Goal: Task Accomplishment & Management: Manage account settings

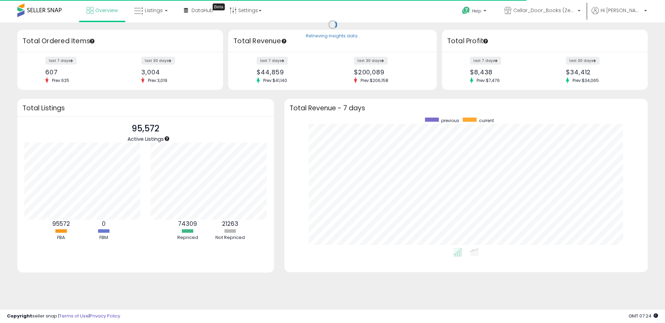
scroll to position [131, 349]
click at [159, 12] on span "Listings" at bounding box center [154, 10] width 18 height 7
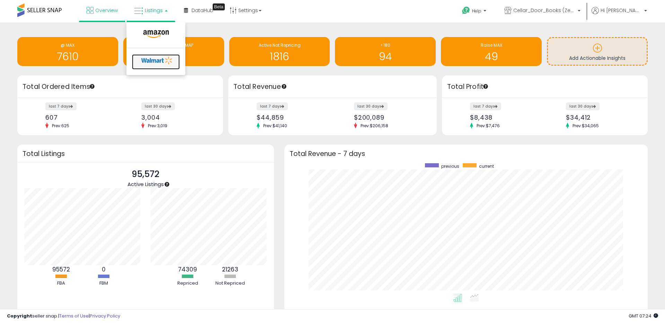
click at [157, 61] on icon at bounding box center [157, 60] width 36 height 10
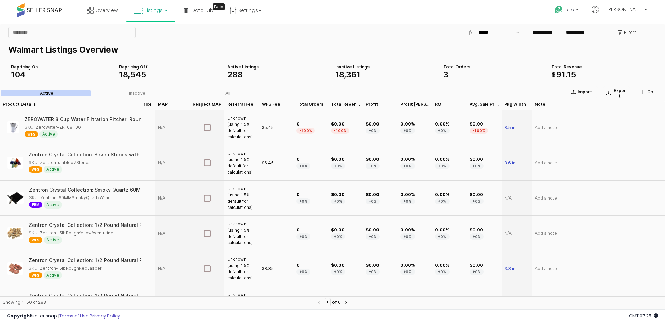
scroll to position [0, 224]
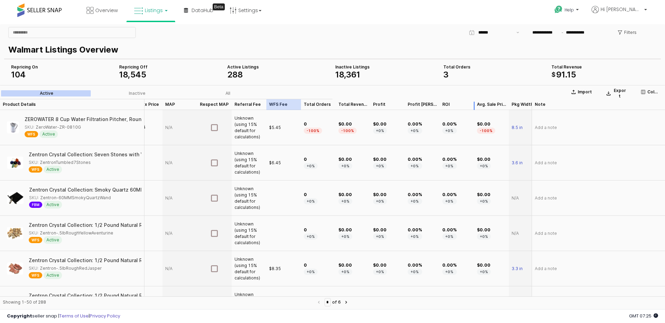
drag, startPoint x: 274, startPoint y: 104, endPoint x: 467, endPoint y: 103, distance: 192.5
click at [467, 103] on div "Product Details Product Details Repricing Repricing Category Category Min Price…" at bounding box center [313, 104] width 1074 height 11
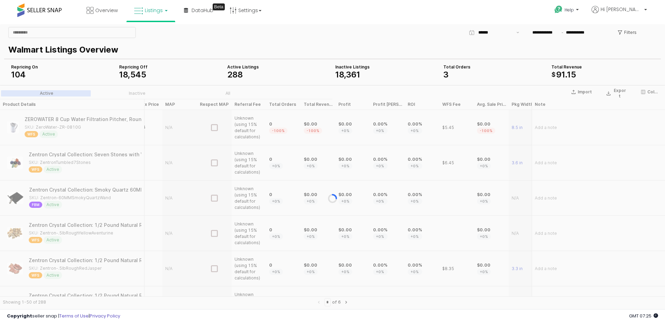
scroll to position [0, 333]
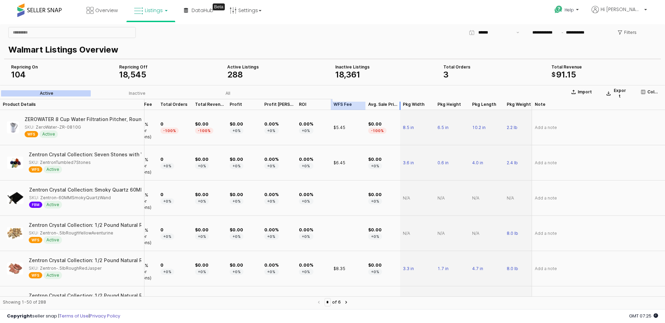
drag, startPoint x: 347, startPoint y: 104, endPoint x: 409, endPoint y: 104, distance: 62.3
click at [409, 104] on div "Product Details Product Details Max Price Max Price Cost Cost Listed Price List…" at bounding box center [256, 104] width 970 height 11
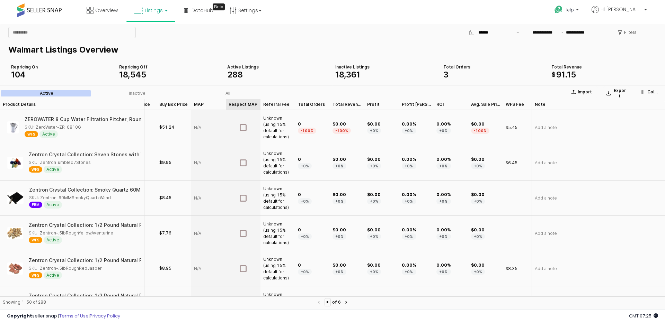
scroll to position [0, 205]
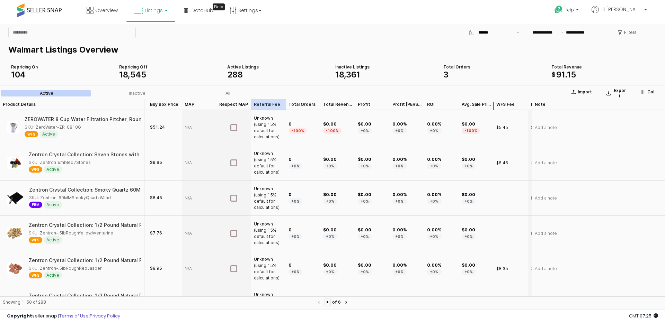
drag, startPoint x: 265, startPoint y: 105, endPoint x: 482, endPoint y: 110, distance: 216.8
click at [482, 110] on div "Product Details Product Details Repricing Repricing Category Category Min Price…" at bounding box center [332, 198] width 665 height 198
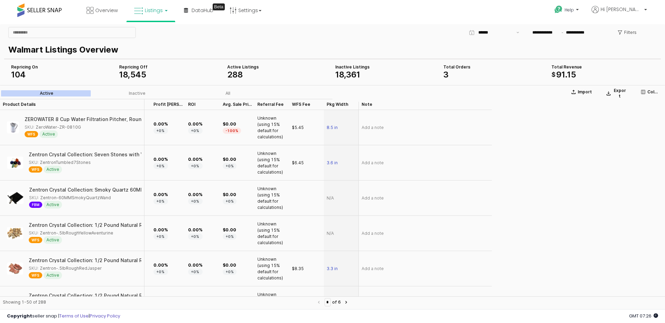
scroll to position [0, 0]
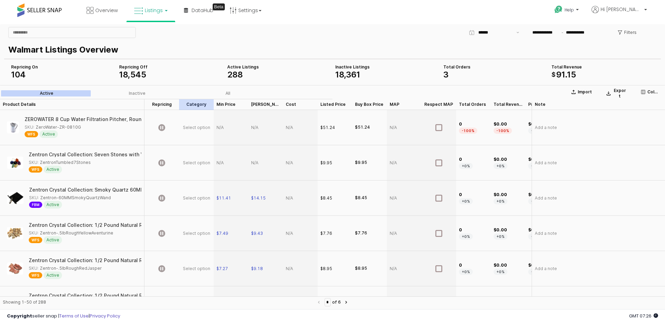
drag, startPoint x: 193, startPoint y: 104, endPoint x: 266, endPoint y: 110, distance: 73.0
click at [477, 104] on div "Product Details Product Details Repricing Repricing Category Category Min Price…" at bounding box center [537, 104] width 1074 height 11
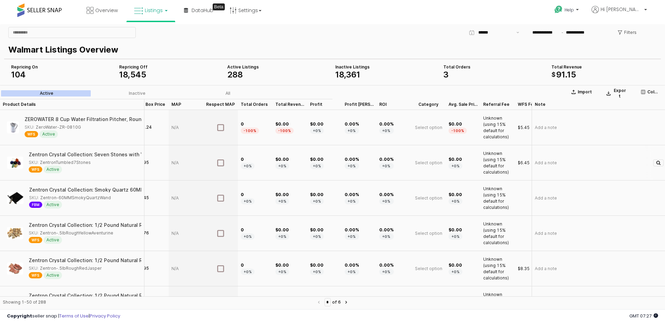
scroll to position [0, 186]
click at [432, 129] on span "Select option" at bounding box center [425, 128] width 27 height 6
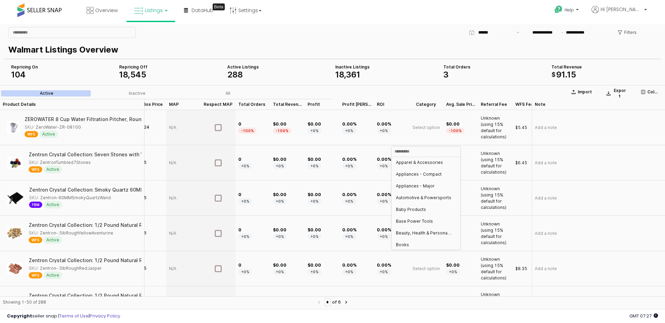
click at [361, 38] on div "**********" at bounding box center [441, 33] width 436 height 14
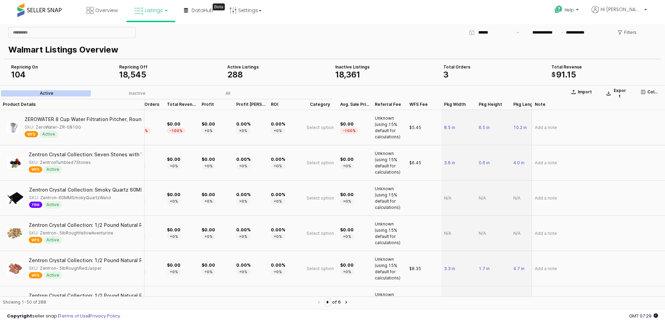
scroll to position [0, 409]
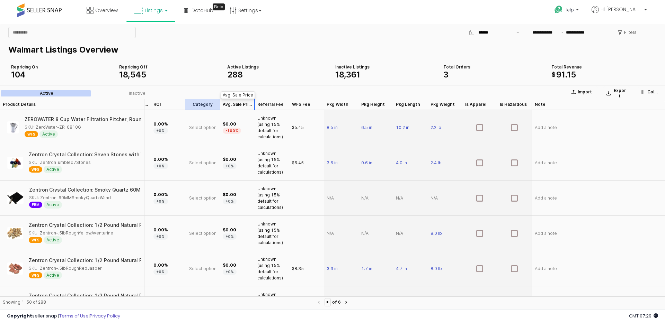
drag, startPoint x: 200, startPoint y: 105, endPoint x: 248, endPoint y: 105, distance: 47.4
click at [248, 105] on div "Product Details Product Details Buy Box Price Buy Box Price MAP MAP Respect MAP…" at bounding box center [214, 104] width 901 height 11
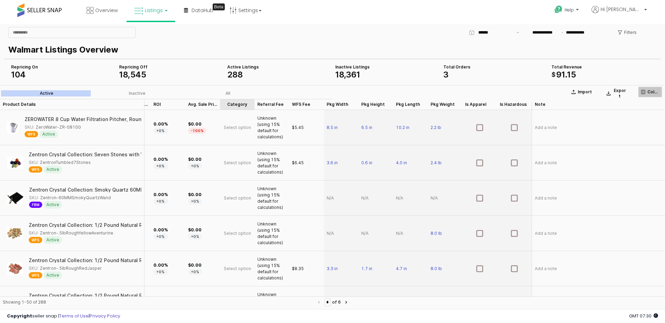
click at [649, 95] on button "Columns" at bounding box center [650, 92] width 24 height 11
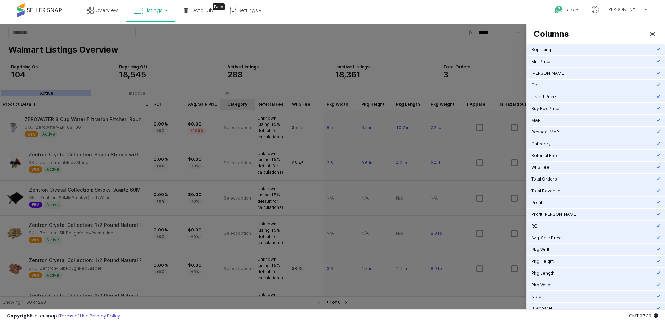
click at [495, 72] on div at bounding box center [332, 168] width 665 height 288
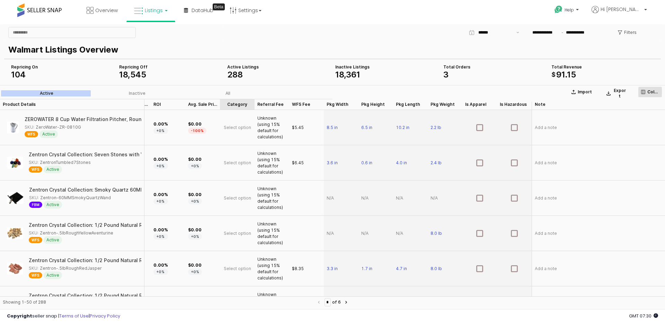
click at [649, 93] on p "Columns" at bounding box center [653, 92] width 12 height 6
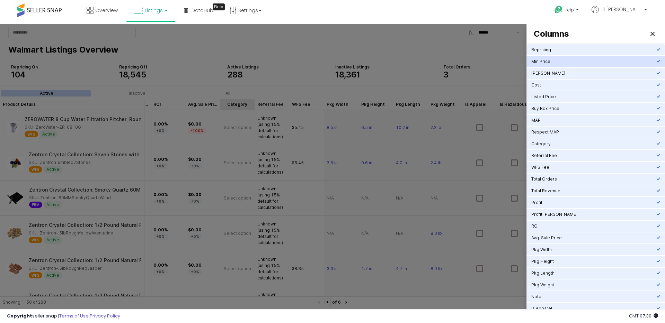
click at [592, 48] on div "Repricing" at bounding box center [593, 50] width 125 height 6
click at [592, 60] on div "Min Price" at bounding box center [593, 62] width 125 height 6
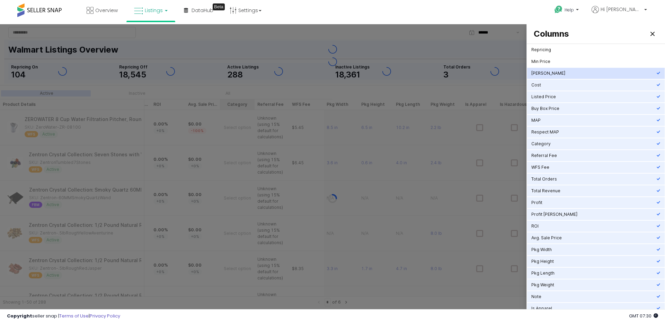
scroll to position [0, 375]
click at [591, 74] on div "[PERSON_NAME]" at bounding box center [593, 74] width 125 height 6
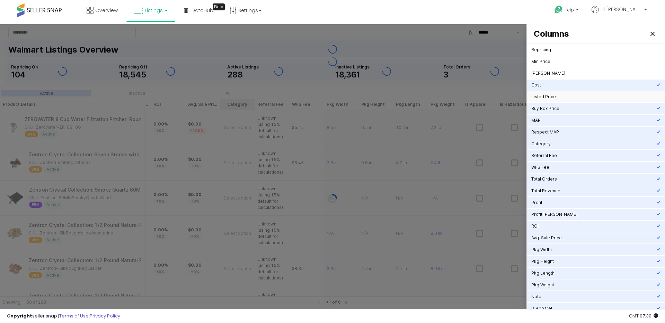
click at [590, 92] on div "Listed Price" at bounding box center [595, 96] width 137 height 11
click at [589, 82] on div "Cost" at bounding box center [593, 85] width 125 height 6
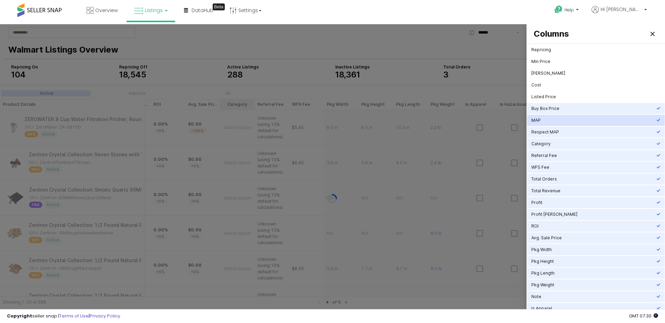
click at [583, 109] on div "Buy Box Price" at bounding box center [593, 109] width 125 height 6
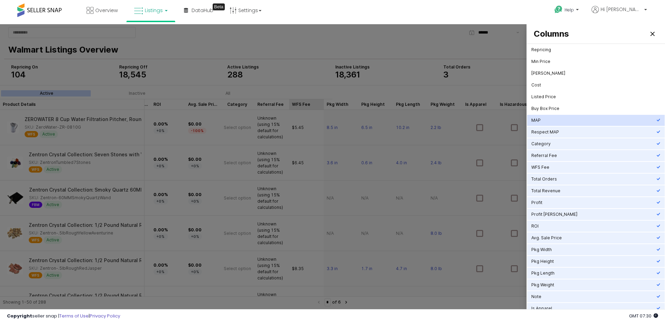
click at [579, 123] on div "MAP" at bounding box center [593, 121] width 125 height 6
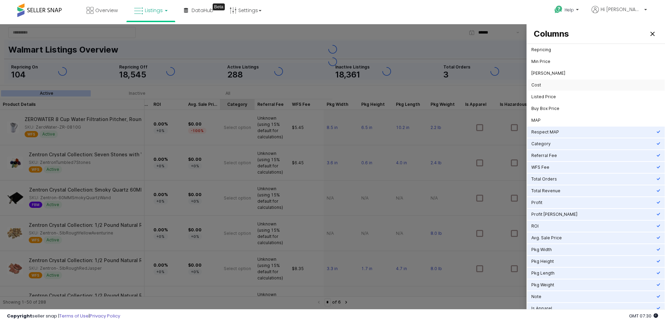
click at [572, 89] on div "Cost" at bounding box center [595, 85] width 137 height 11
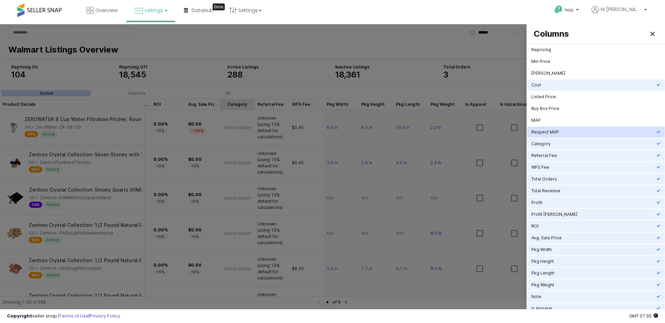
scroll to position [0, 236]
click at [557, 63] on div "Min Price" at bounding box center [593, 62] width 125 height 6
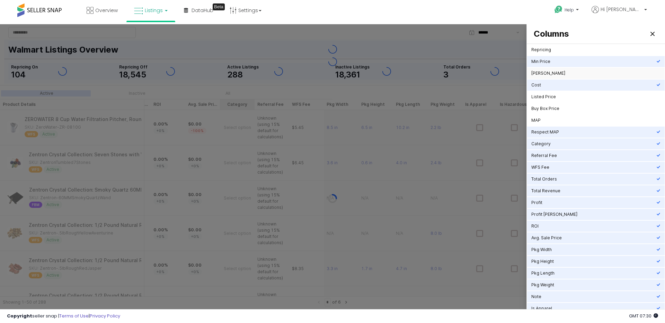
click at [557, 73] on div "[PERSON_NAME]" at bounding box center [593, 74] width 125 height 6
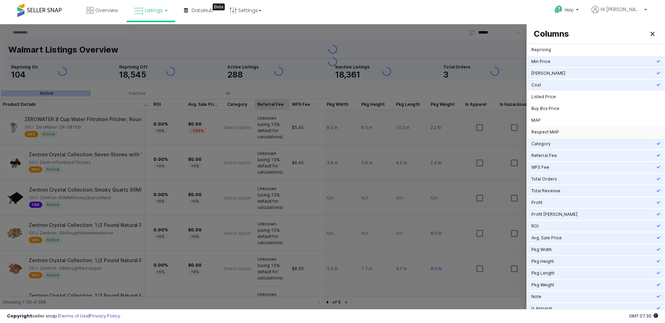
click at [554, 133] on div "Respect MAP" at bounding box center [593, 132] width 125 height 6
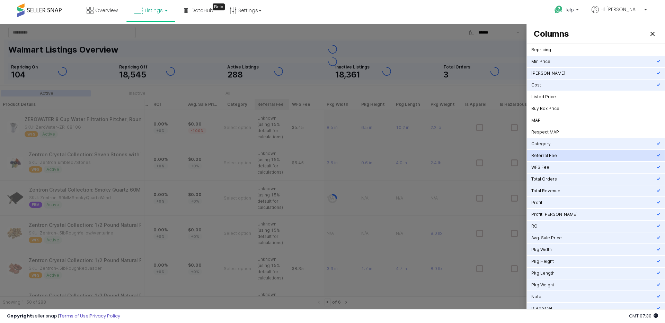
click at [554, 143] on div "Category" at bounding box center [593, 144] width 125 height 6
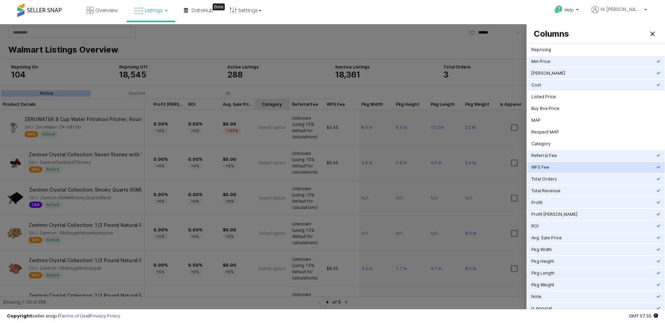
scroll to position [15, 0]
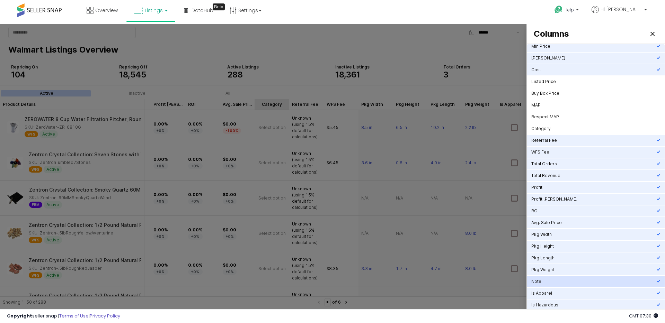
click at [546, 281] on div "Note" at bounding box center [593, 282] width 125 height 6
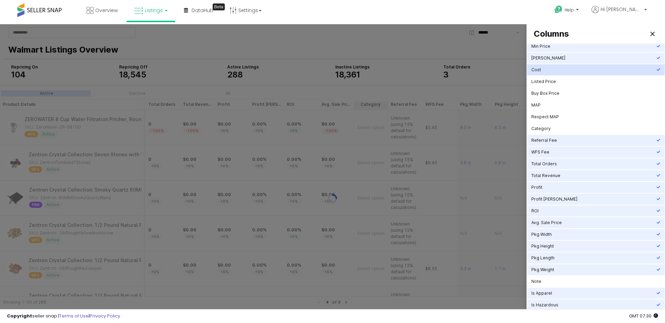
scroll to position [0, 0]
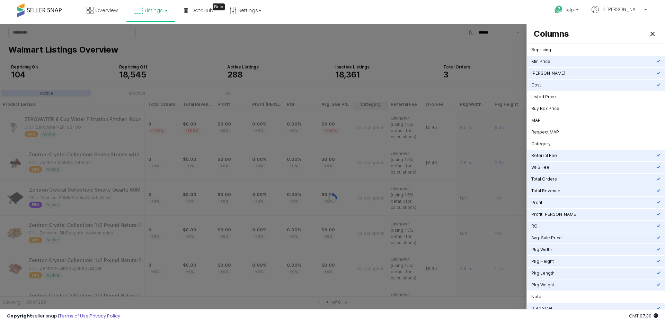
click at [490, 49] on div at bounding box center [332, 168] width 665 height 288
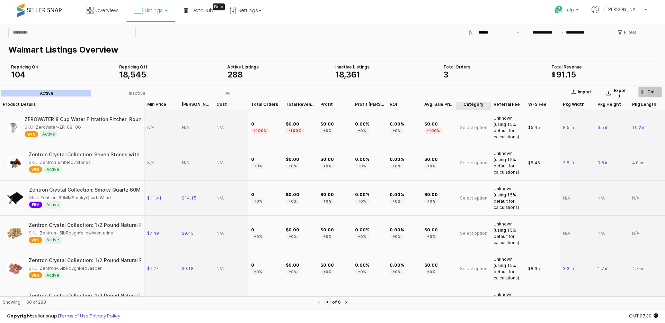
click at [645, 91] on icon "App Frame" at bounding box center [643, 92] width 4 height 4
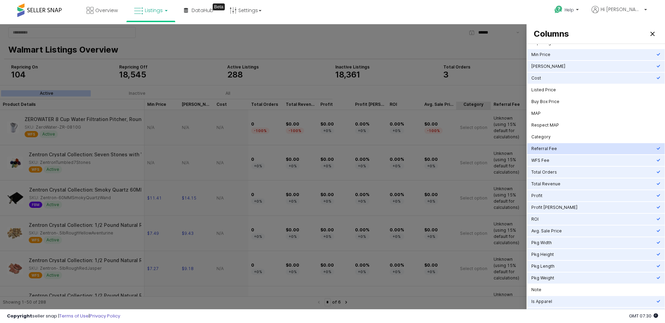
scroll to position [15, 0]
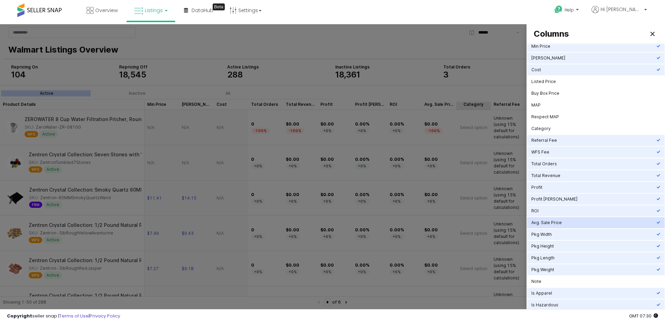
click at [550, 224] on div "Avg. Sale Price" at bounding box center [593, 223] width 125 height 6
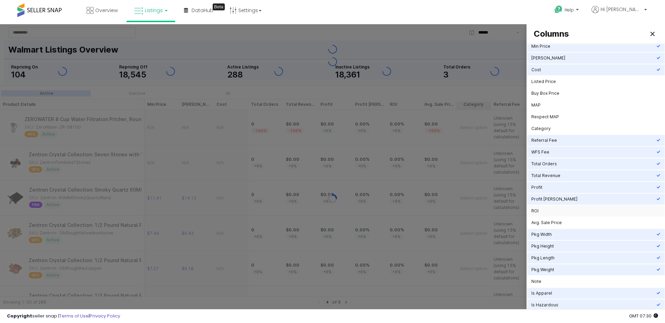
click at [550, 210] on div "ROI" at bounding box center [593, 211] width 125 height 6
click at [550, 198] on div "Profit [PERSON_NAME]" at bounding box center [593, 200] width 125 height 6
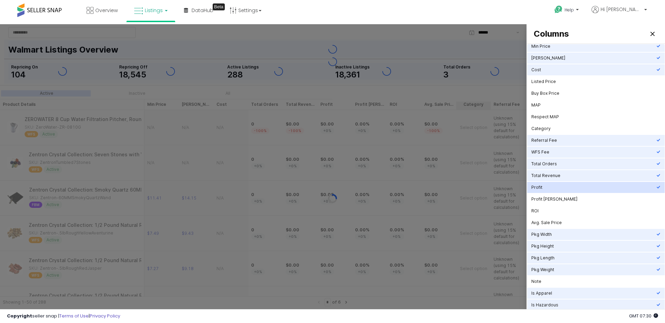
click at [549, 189] on div "Profit" at bounding box center [593, 188] width 125 height 6
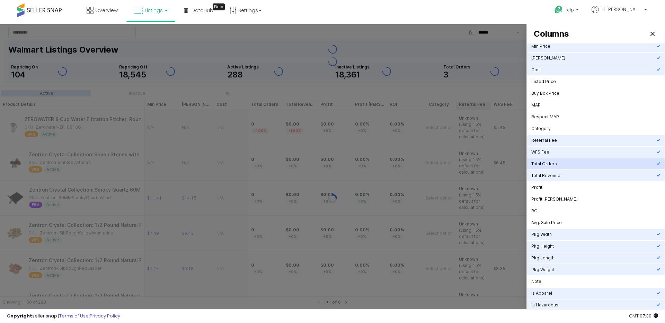
click at [550, 174] on div "Total Revenue" at bounding box center [593, 176] width 125 height 6
click at [550, 162] on div "Total Orders" at bounding box center [593, 164] width 125 height 6
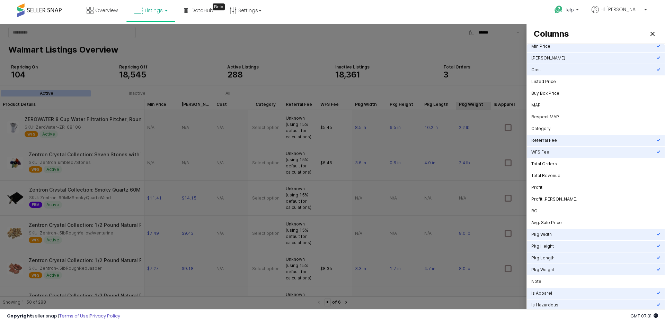
click at [478, 68] on div at bounding box center [332, 168] width 665 height 288
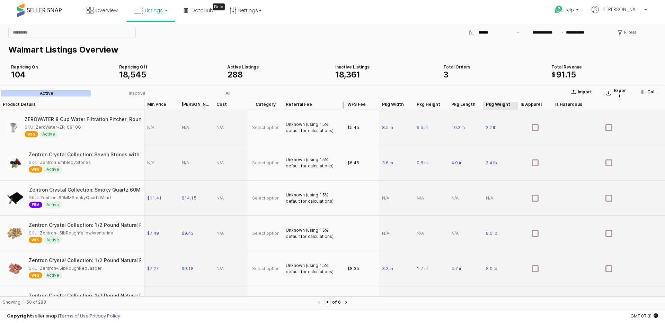
drag, startPoint x: 314, startPoint y: 103, endPoint x: 341, endPoint y: 105, distance: 27.4
click at [344, 105] on div "App Frame" at bounding box center [344, 104] width 0 height 11
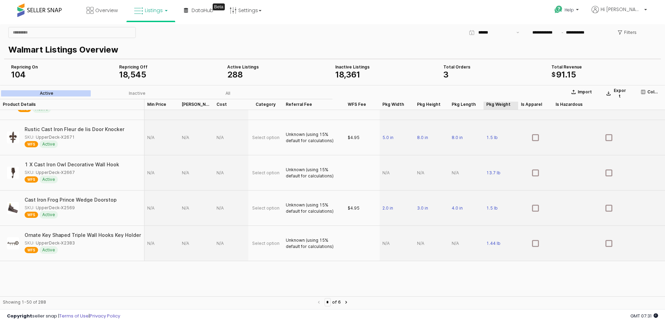
scroll to position [0, 0]
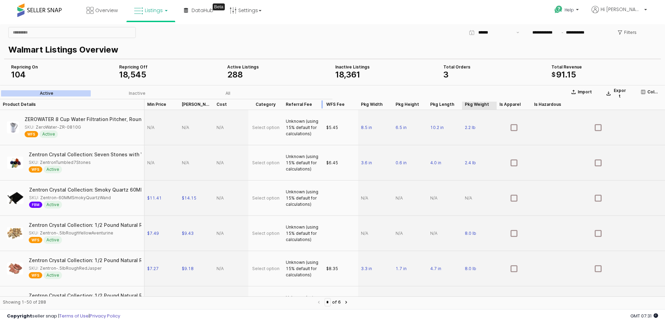
drag, startPoint x: 345, startPoint y: 102, endPoint x: 323, endPoint y: 102, distance: 21.5
click at [323, 102] on div "App Frame" at bounding box center [323, 104] width 0 height 11
click at [634, 31] on p "Filters" at bounding box center [630, 33] width 12 height 6
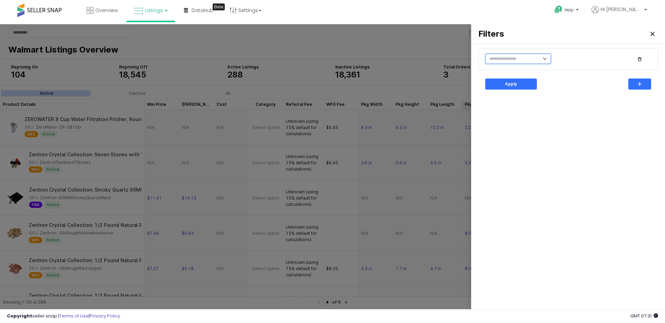
click at [503, 59] on input "text" at bounding box center [518, 59] width 66 height 10
type input "*"
click at [508, 70] on li "Fulfillment Type" at bounding box center [517, 72] width 65 height 11
type input "***"
click at [583, 59] on input "text" at bounding box center [586, 59] width 51 height 7
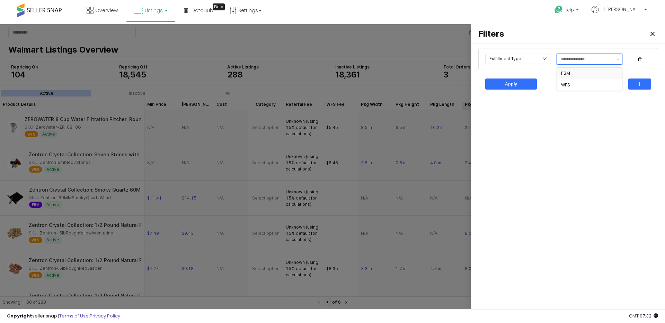
click at [573, 75] on div "FBM" at bounding box center [587, 74] width 53 height 6
click at [594, 168] on div "Fulfillment Type FBM Apply" at bounding box center [567, 178] width 185 height 262
click at [517, 92] on div "Apply" at bounding box center [568, 84] width 180 height 22
click at [517, 78] on div "Apply" at bounding box center [510, 84] width 57 height 14
click at [517, 83] on div "Apply" at bounding box center [510, 84] width 45 height 10
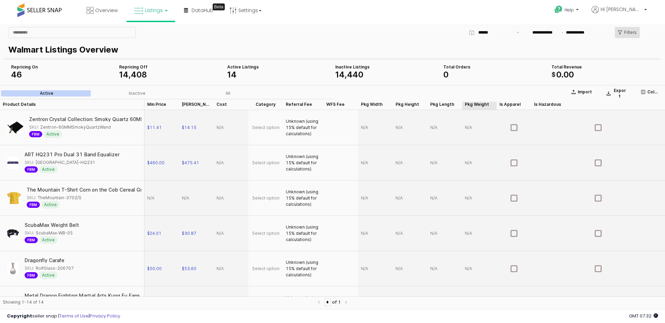
click at [630, 32] on p "Filters" at bounding box center [630, 33] width 12 height 6
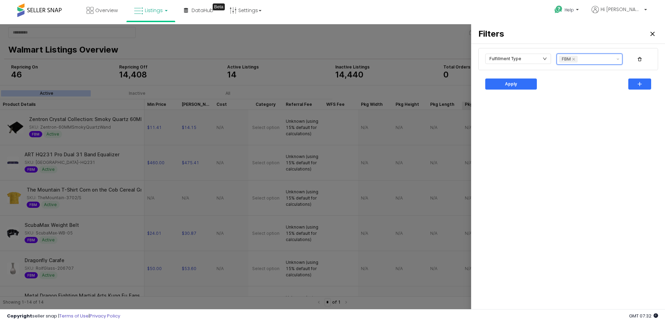
click at [598, 54] on div "FBM" at bounding box center [589, 59] width 66 height 11
click at [574, 82] on div "WFS" at bounding box center [587, 85] width 53 height 6
click at [574, 61] on icon "Remove FBM" at bounding box center [574, 59] width 6 height 6
click at [520, 85] on div "Apply" at bounding box center [510, 84] width 45 height 10
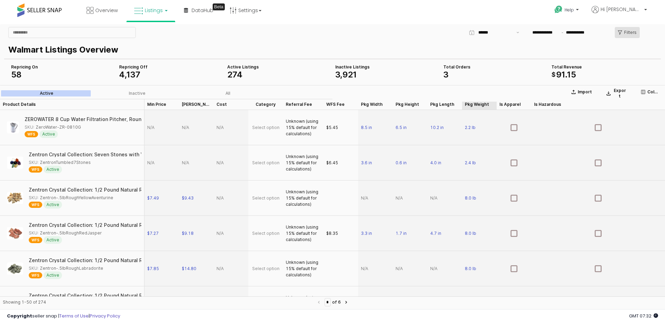
click at [635, 32] on p "Filters" at bounding box center [630, 33] width 12 height 6
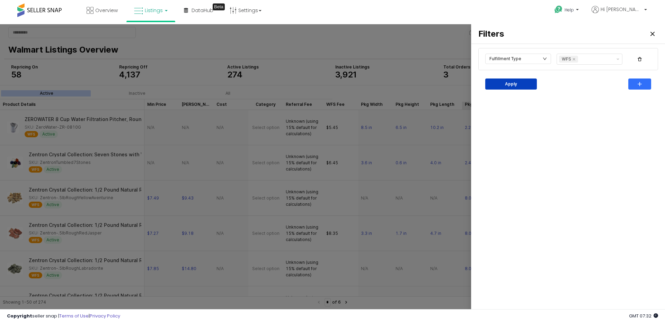
click at [521, 81] on div "Apply" at bounding box center [510, 84] width 45 height 10
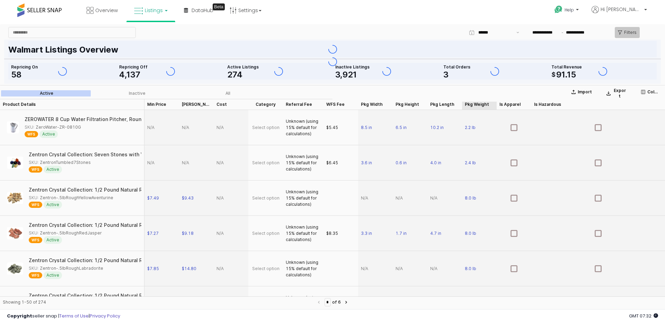
click at [635, 32] on p "Filters" at bounding box center [630, 33] width 12 height 6
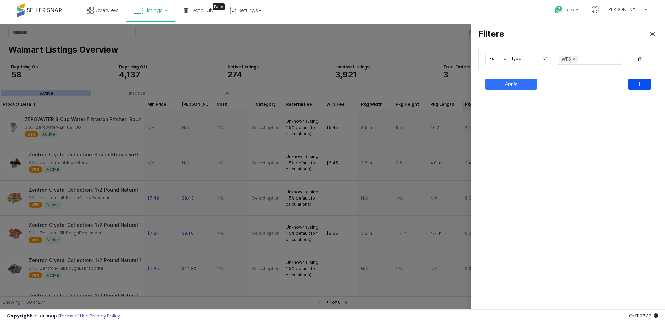
click at [643, 84] on div "button" at bounding box center [639, 84] width 17 height 10
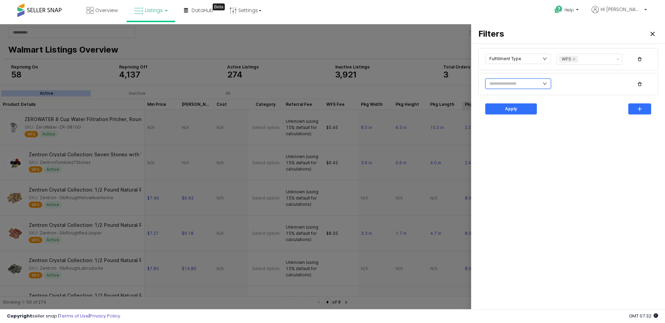
click at [536, 81] on input "text" at bounding box center [518, 84] width 66 height 10
type input "*"
type input "*****"
click at [643, 84] on div "button" at bounding box center [639, 84] width 17 height 10
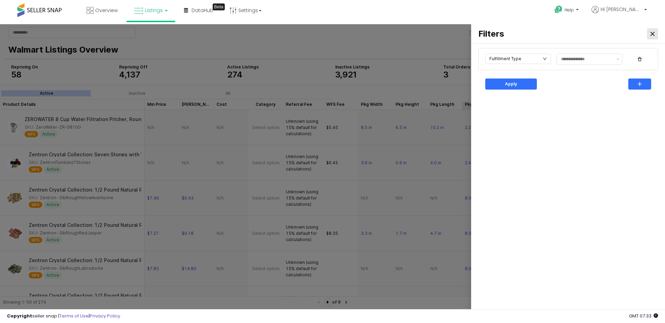
click at [651, 34] on icon "Close" at bounding box center [652, 34] width 4 height 4
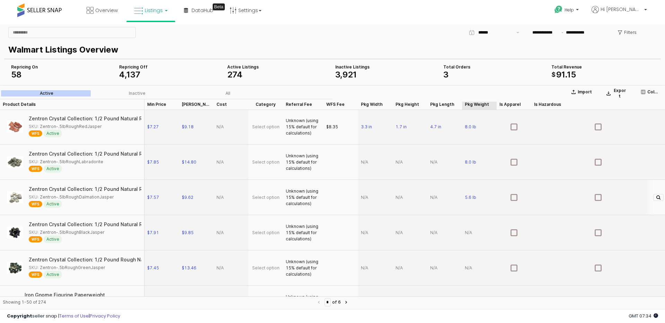
scroll to position [136, 0]
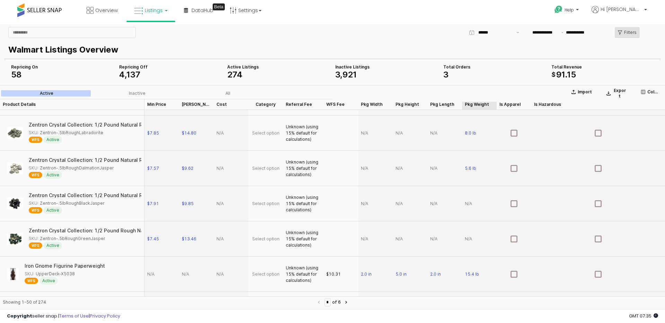
click at [631, 36] on div "Filters" at bounding box center [627, 32] width 19 height 10
click at [629, 34] on p "Filters" at bounding box center [630, 33] width 12 height 6
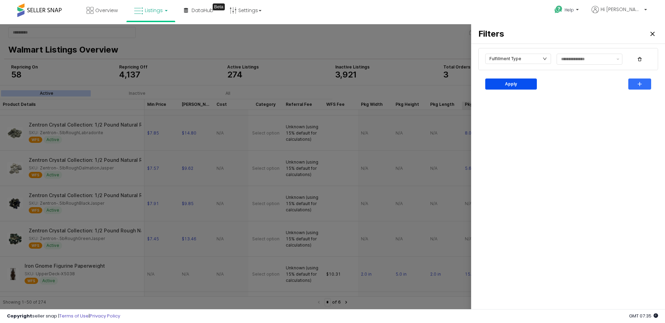
click at [493, 82] on div "Apply" at bounding box center [510, 84] width 45 height 10
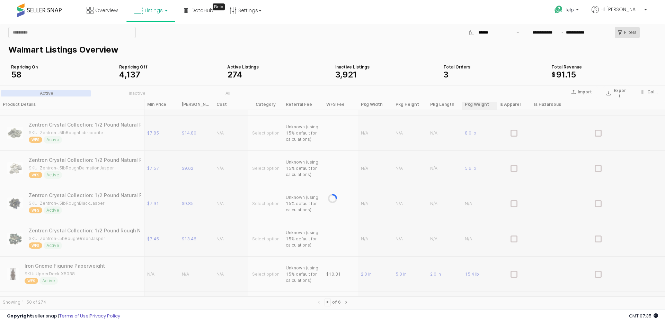
click at [626, 34] on p "Filters" at bounding box center [630, 33] width 12 height 6
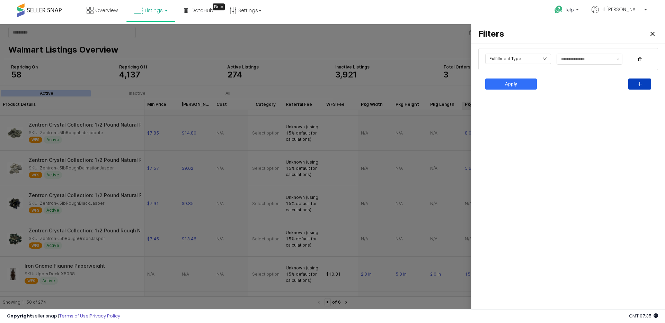
click at [633, 87] on div "button" at bounding box center [639, 84] width 17 height 10
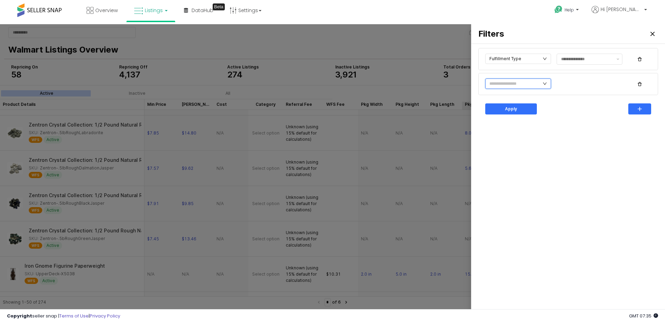
click at [499, 84] on input "text" at bounding box center [518, 84] width 66 height 10
type input "*"
click at [652, 31] on div "Close" at bounding box center [652, 34] width 10 height 10
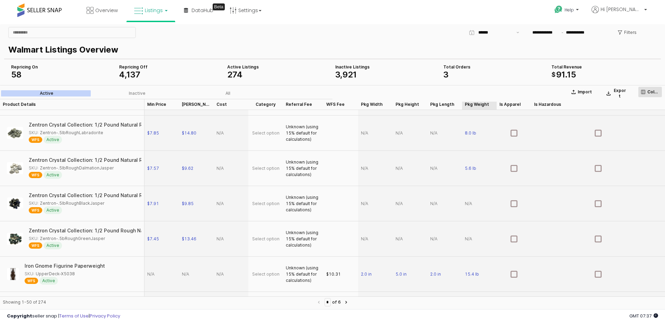
click at [658, 90] on p "Columns" at bounding box center [653, 92] width 12 height 6
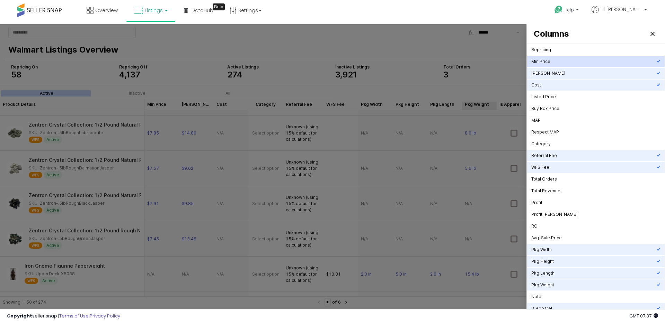
click at [534, 65] on div "Min Price" at bounding box center [595, 61] width 137 height 11
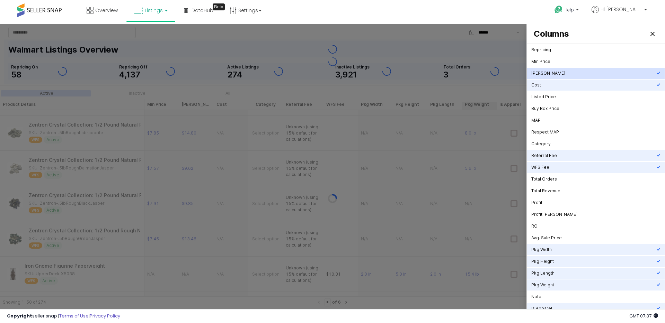
click at [538, 73] on div "[PERSON_NAME]" at bounding box center [593, 74] width 125 height 6
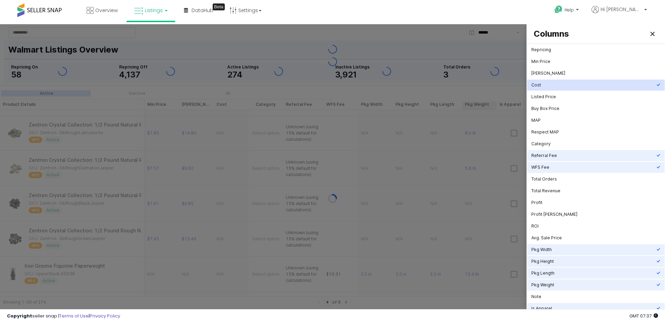
click at [538, 86] on div "Cost" at bounding box center [593, 85] width 125 height 6
click at [426, 27] on div at bounding box center [332, 168] width 665 height 288
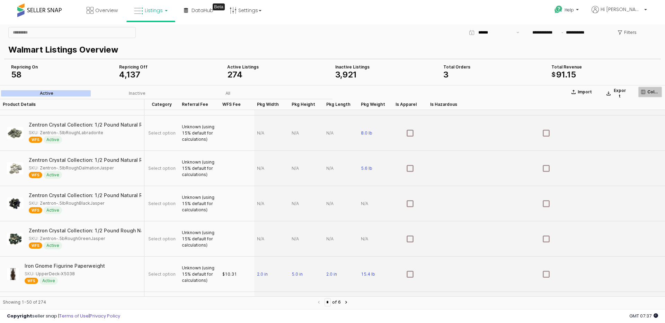
click at [647, 92] on p "Columns" at bounding box center [653, 92] width 12 height 6
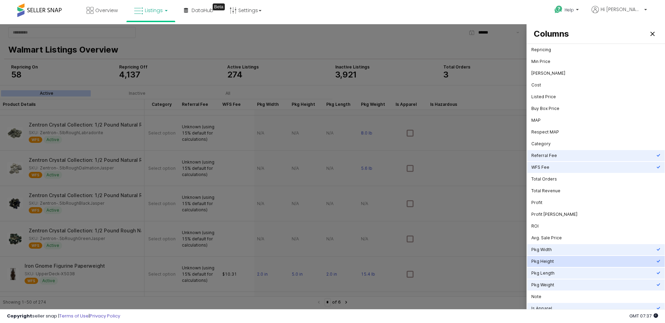
scroll to position [15, 0]
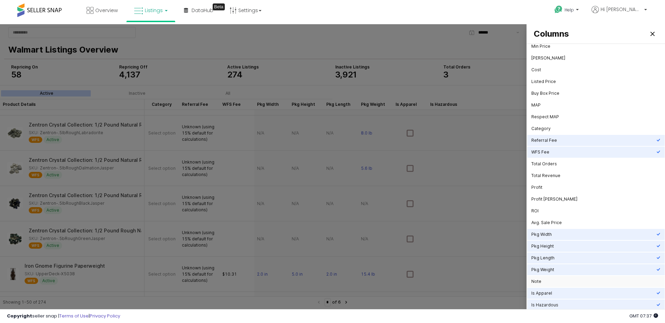
click at [544, 279] on div "Note" at bounding box center [593, 282] width 125 height 6
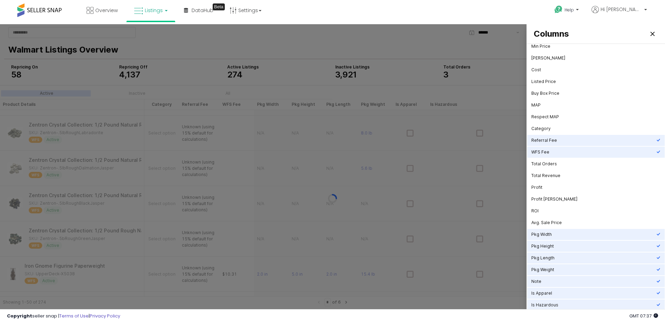
click at [420, 26] on div at bounding box center [332, 168] width 665 height 288
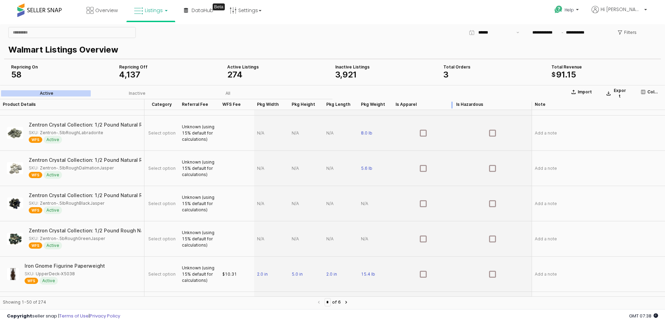
drag, startPoint x: 424, startPoint y: 104, endPoint x: 460, endPoint y: 105, distance: 35.3
click at [453, 105] on div "App Frame" at bounding box center [453, 104] width 0 height 11
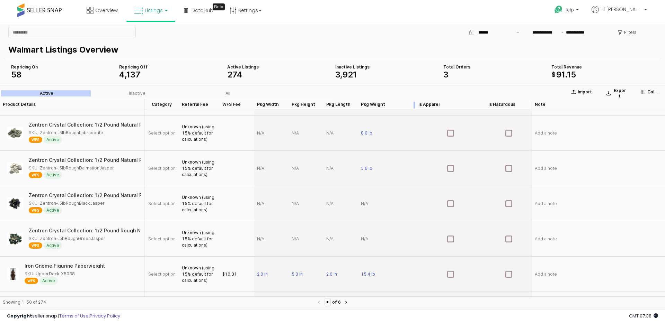
drag, startPoint x: 389, startPoint y: 104, endPoint x: 412, endPoint y: 104, distance: 22.9
click at [415, 104] on div "App Frame" at bounding box center [415, 104] width 0 height 11
drag, startPoint x: 483, startPoint y: 108, endPoint x: 461, endPoint y: 107, distance: 21.9
click at [464, 107] on div "App Frame" at bounding box center [464, 104] width 0 height 11
click at [374, 102] on div "App Frame" at bounding box center [374, 104] width 0 height 11
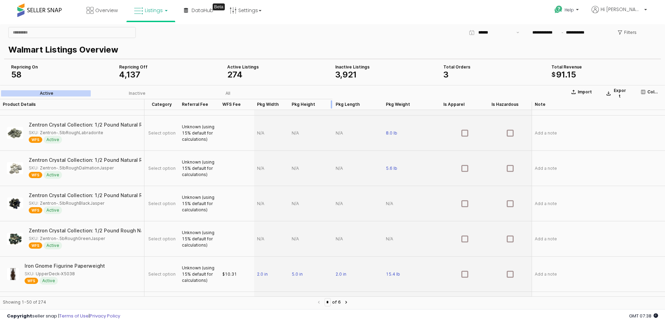
drag, startPoint x: 319, startPoint y: 104, endPoint x: 329, endPoint y: 104, distance: 9.3
click at [333, 104] on div "App Frame" at bounding box center [333, 104] width 0 height 11
drag, startPoint x: 289, startPoint y: 108, endPoint x: 298, endPoint y: 108, distance: 9.7
click at [289, 108] on div "App Frame" at bounding box center [289, 104] width 0 height 11
click at [253, 106] on div "App Frame" at bounding box center [253, 104] width 0 height 11
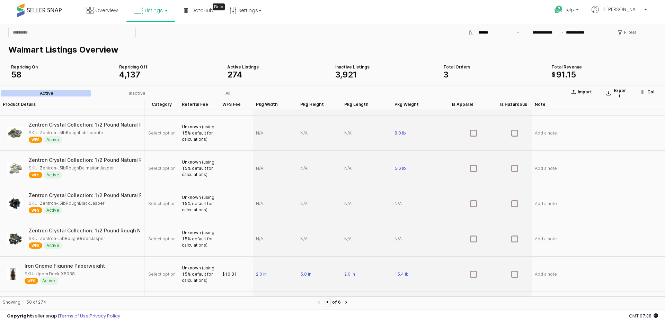
scroll to position [0, 0]
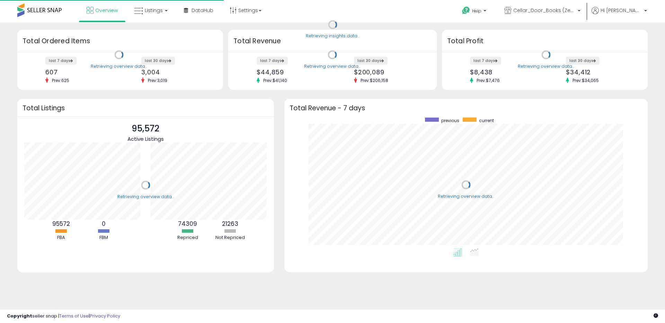
scroll to position [131, 349]
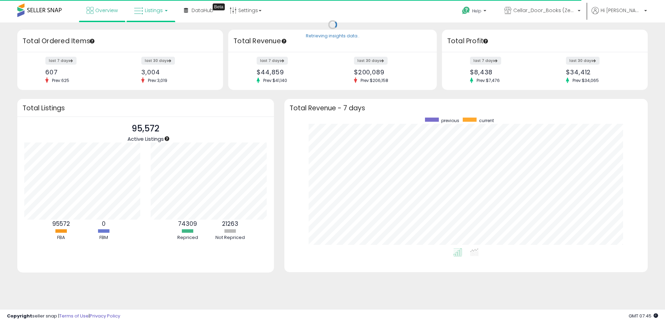
click at [153, 10] on span "Listings" at bounding box center [154, 10] width 18 height 7
click at [159, 60] on icon at bounding box center [157, 60] width 36 height 10
